Goal: Information Seeking & Learning: Compare options

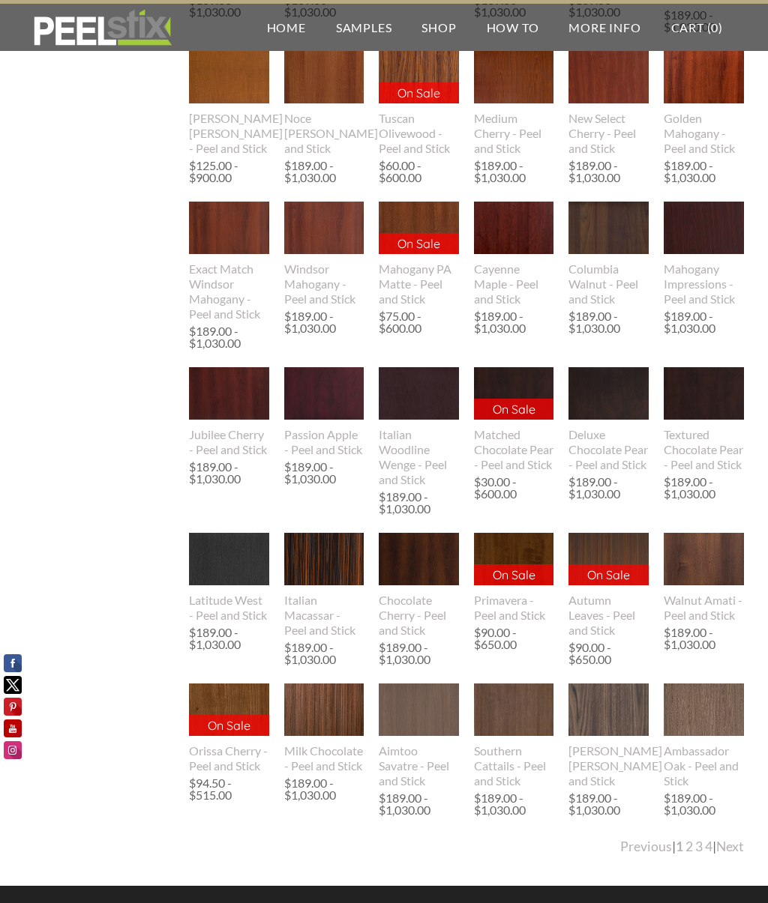
scroll to position [2418, 0]
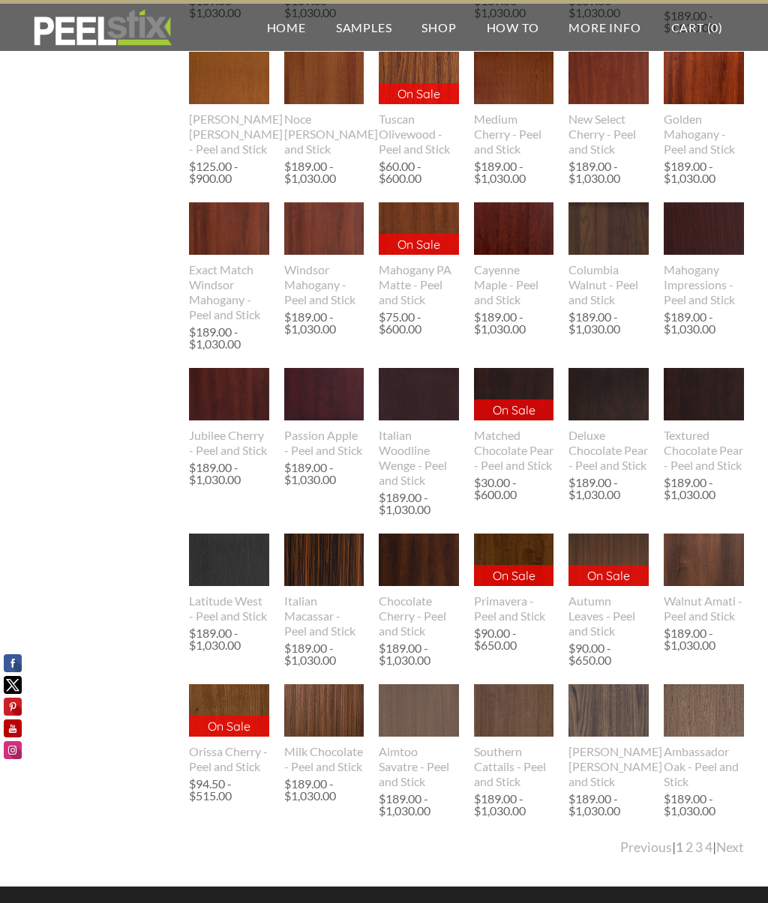
click at [206, 560] on img at bounding box center [229, 560] width 80 height 53
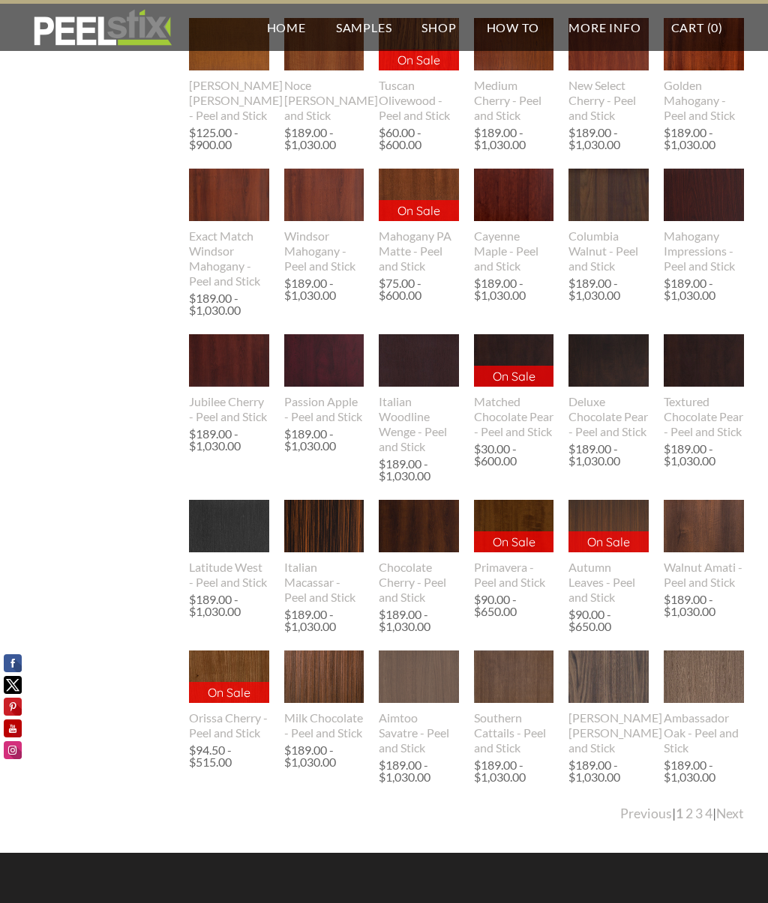
scroll to position [2457, 0]
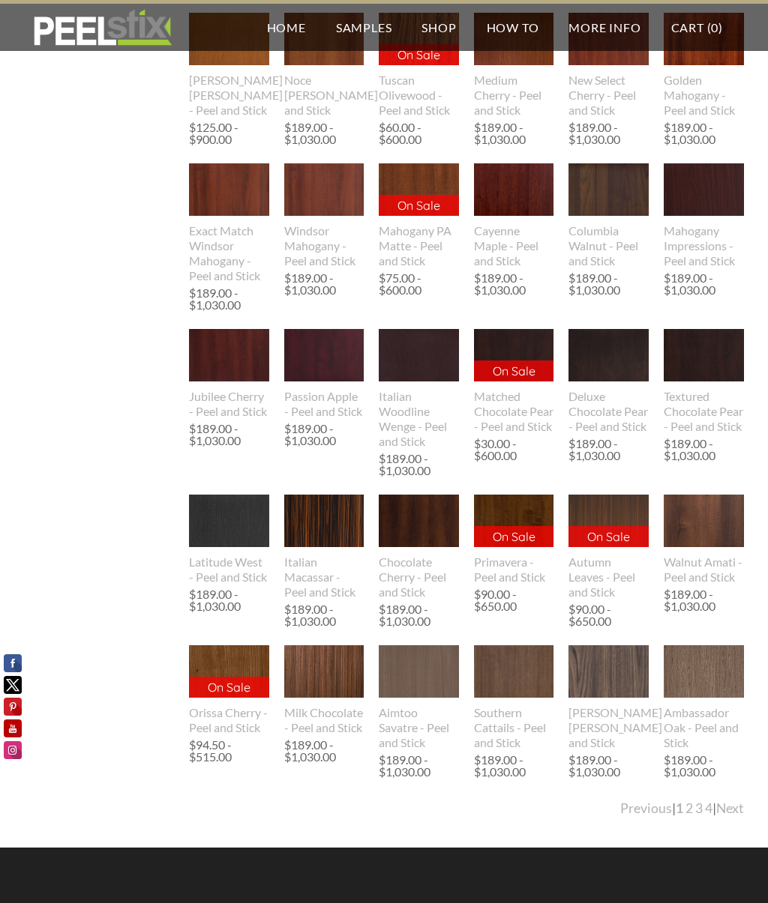
click at [419, 365] on img at bounding box center [419, 355] width 80 height 53
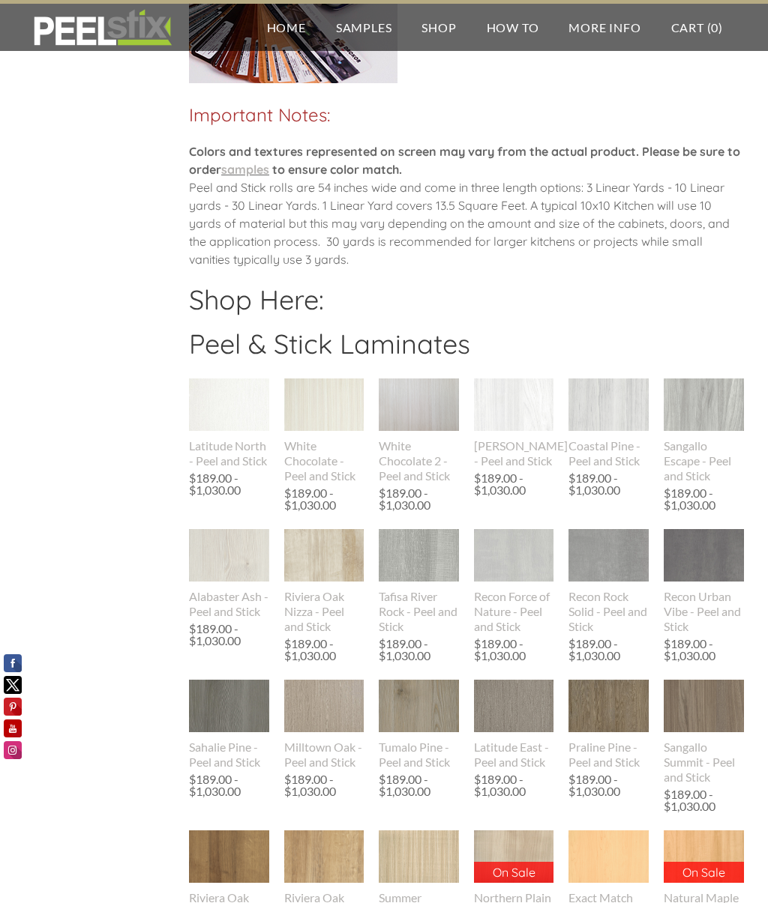
scroll to position [1005, 0]
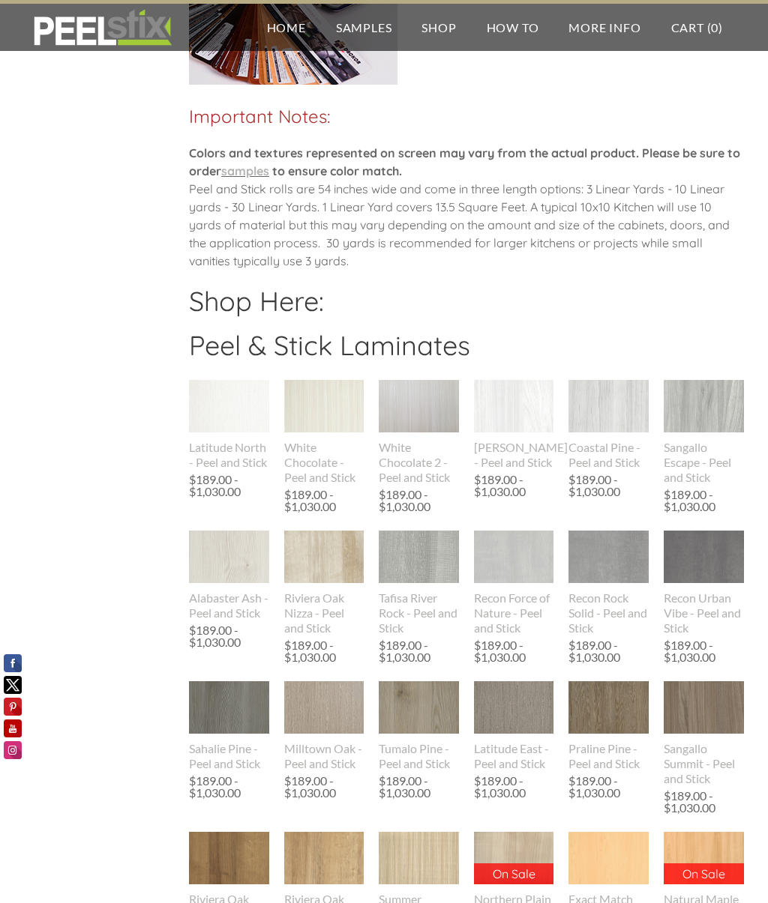
click at [718, 559] on img at bounding box center [704, 556] width 80 height 85
